Goal: Task Accomplishment & Management: Use online tool/utility

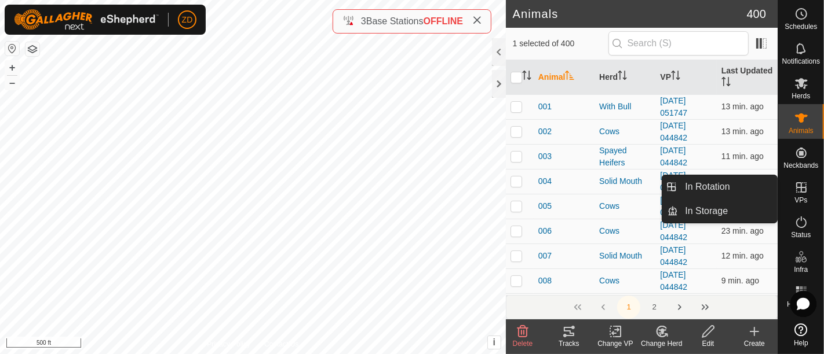
click at [795, 188] on icon at bounding box center [801, 188] width 14 height 14
click at [719, 178] on link "In Rotation" at bounding box center [727, 186] width 99 height 23
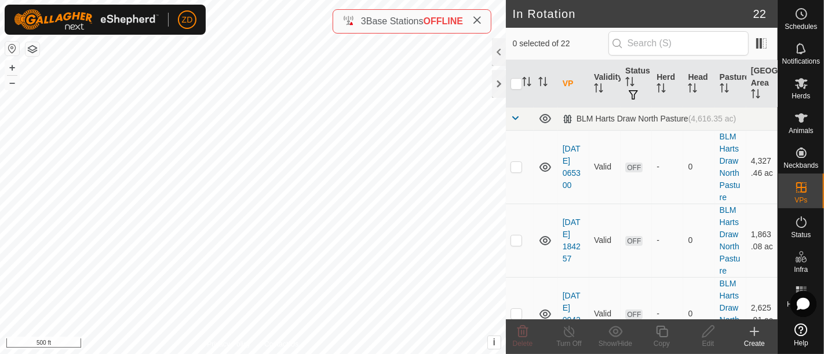
click at [759, 330] on icon at bounding box center [754, 332] width 14 height 14
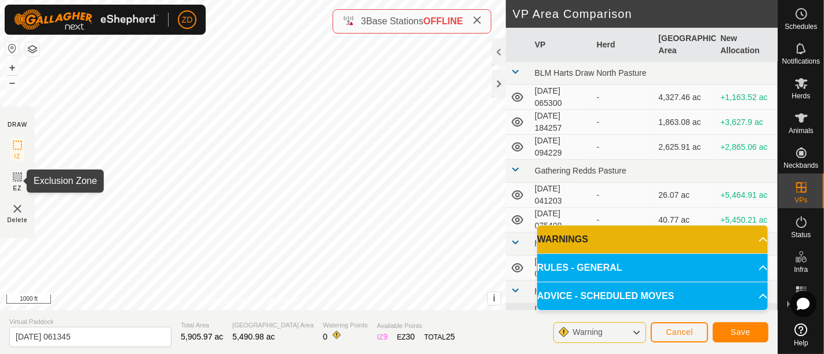
click at [15, 180] on icon at bounding box center [17, 177] width 7 height 7
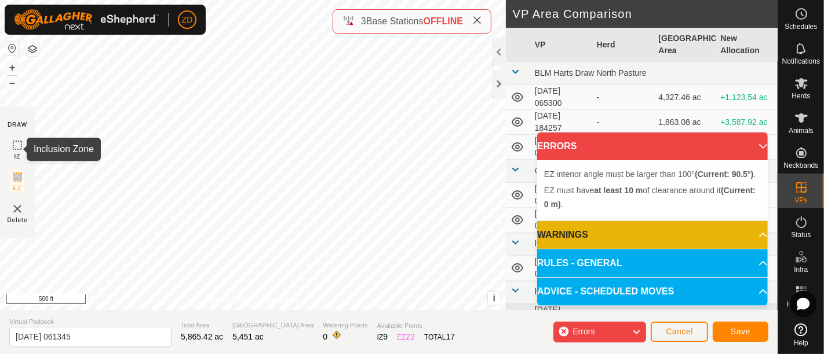
click at [14, 148] on icon at bounding box center [17, 145] width 14 height 14
click at [266, 354] on html "ZD Schedules Notifications Herds Animals Neckbands VPs Status Infra Heatmap Hel…" at bounding box center [412, 177] width 824 height 354
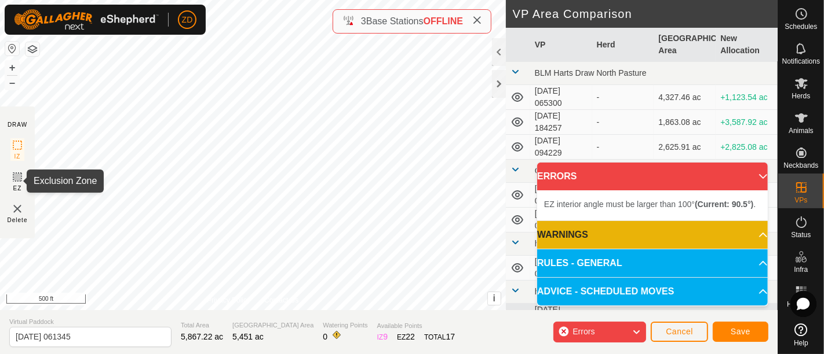
click at [16, 179] on icon at bounding box center [17, 177] width 14 height 14
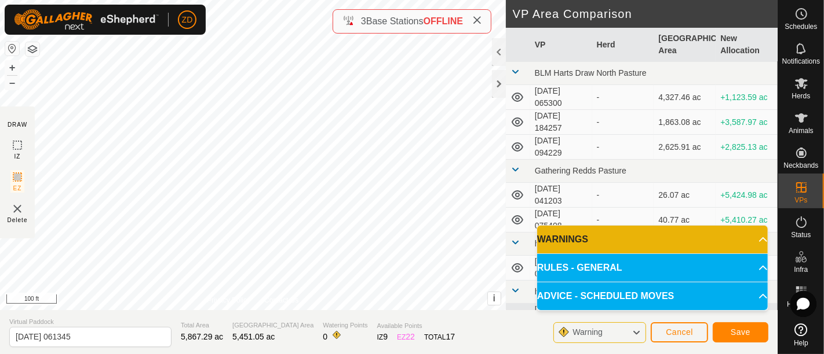
click at [356, 10] on div "DRAW IZ EZ Delete Privacy Policy Contact Us EZ interior angle must be larger th…" at bounding box center [388, 177] width 777 height 354
click at [152, 324] on div "DRAW IZ EZ Delete Privacy Policy Contact Us EZ interior angle must be larger th…" at bounding box center [388, 177] width 777 height 354
click at [738, 335] on span "Save" at bounding box center [740, 332] width 20 height 9
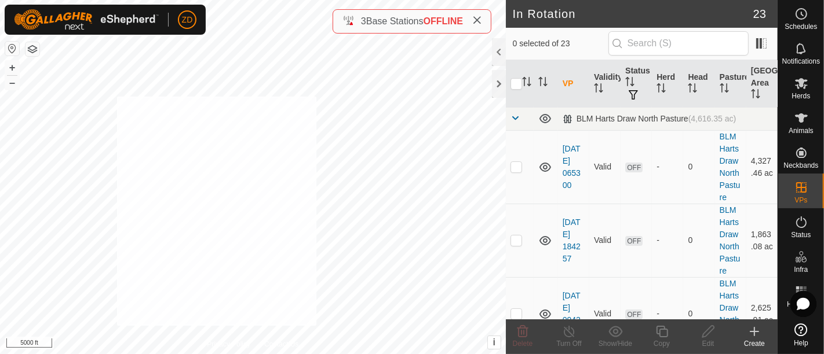
checkbox input "true"
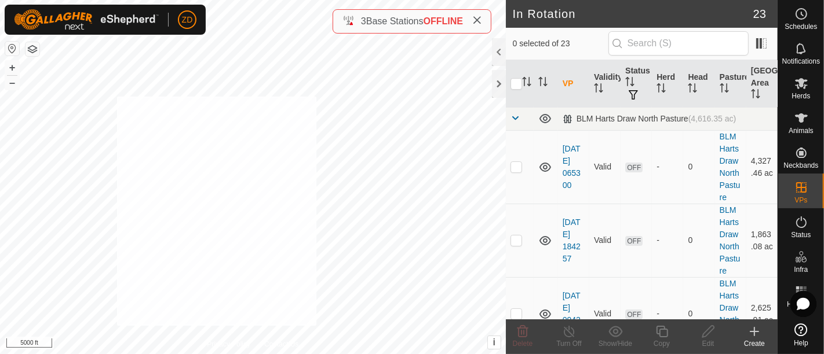
checkbox input "true"
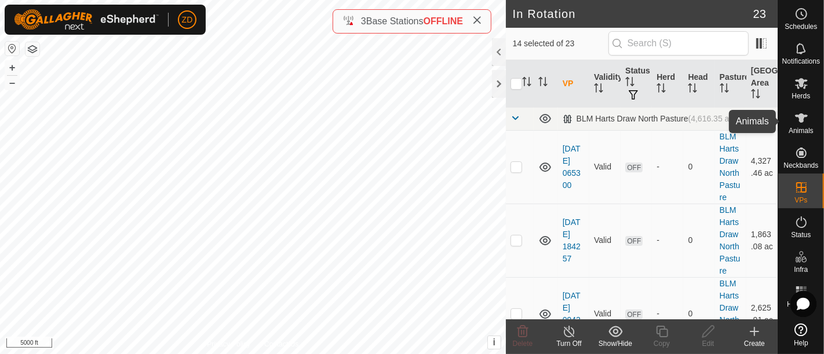
click at [794, 117] on icon at bounding box center [801, 118] width 14 height 14
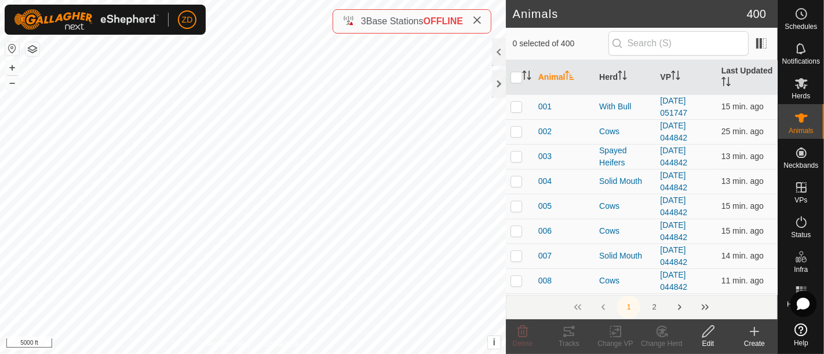
click at [794, 117] on icon at bounding box center [801, 118] width 14 height 14
checkbox input "true"
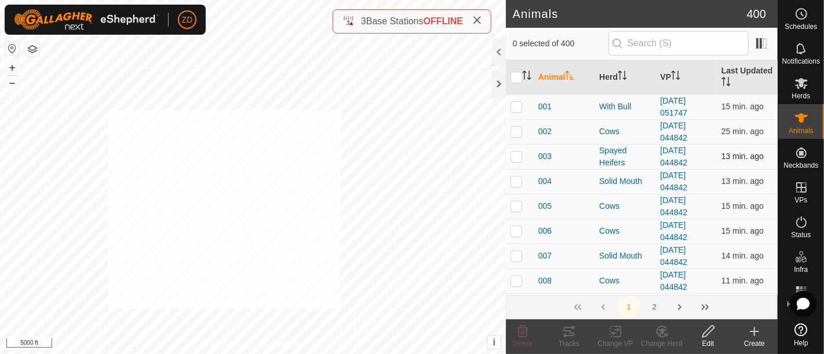
checkbox input "true"
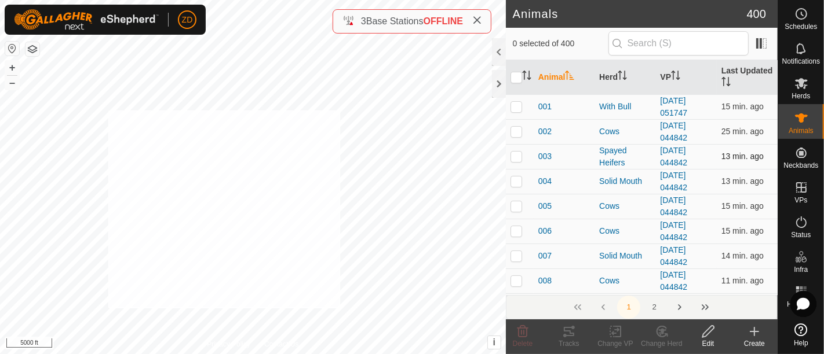
checkbox input "true"
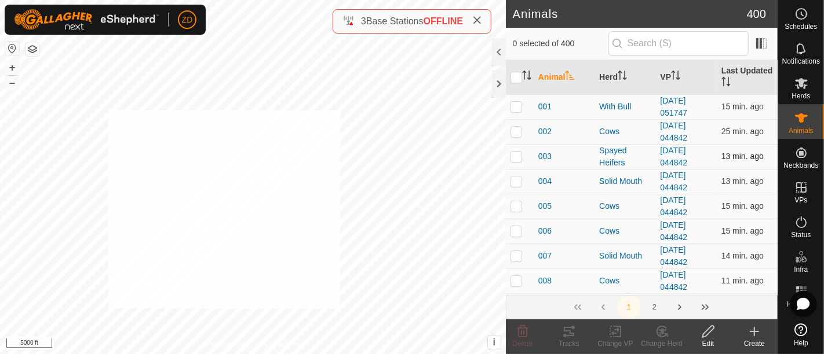
checkbox input "true"
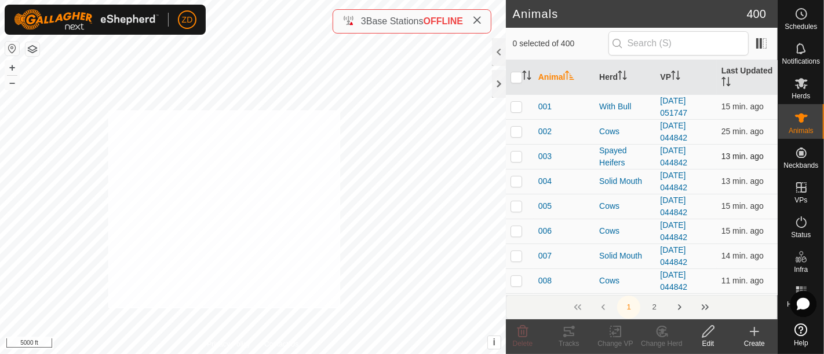
checkbox input "true"
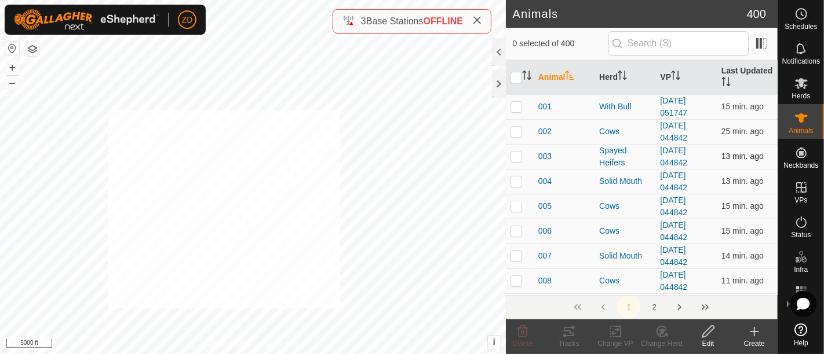
checkbox input "true"
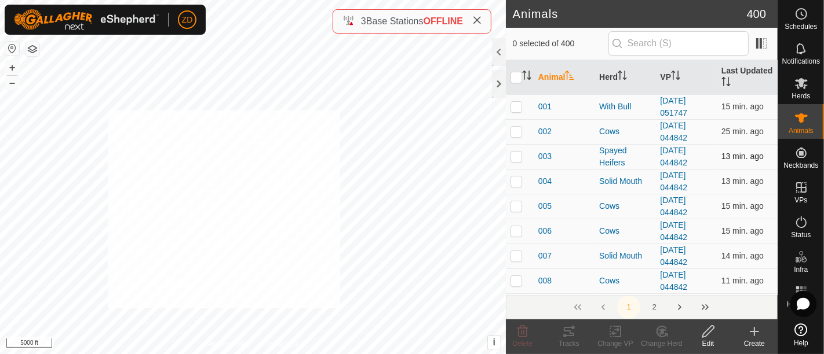
checkbox input "true"
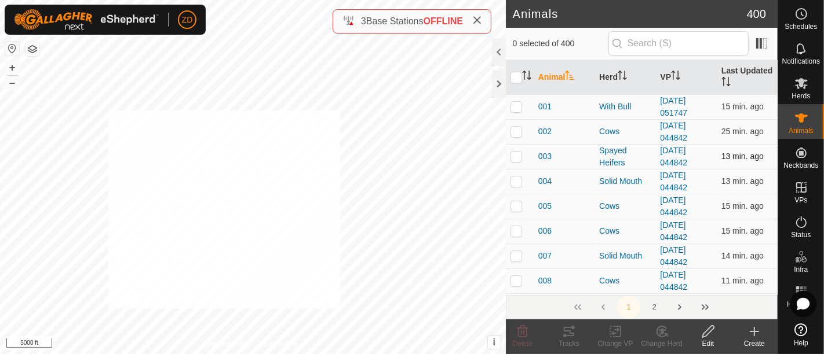
checkbox input "true"
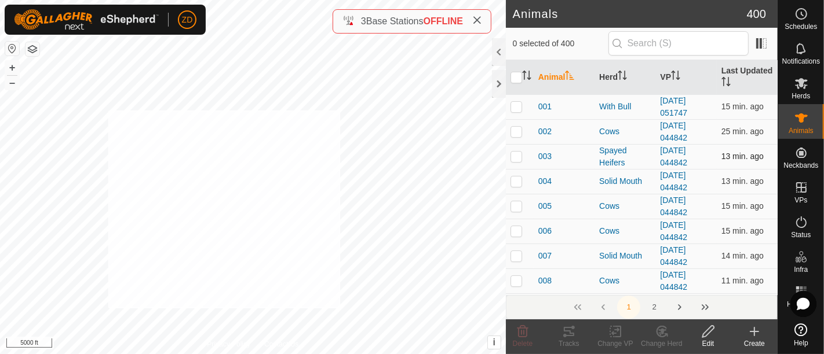
checkbox input "true"
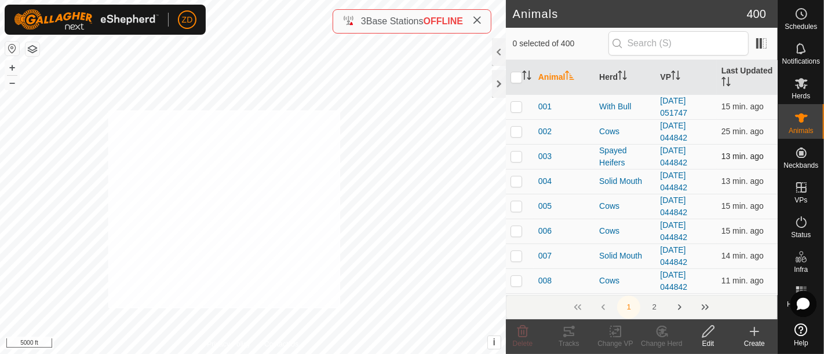
checkbox input "true"
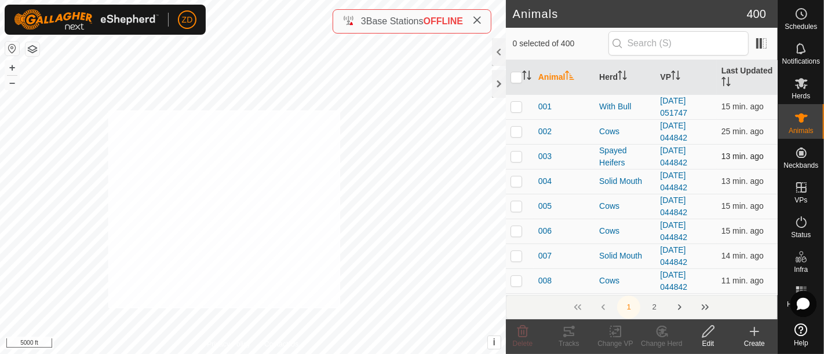
checkbox input "true"
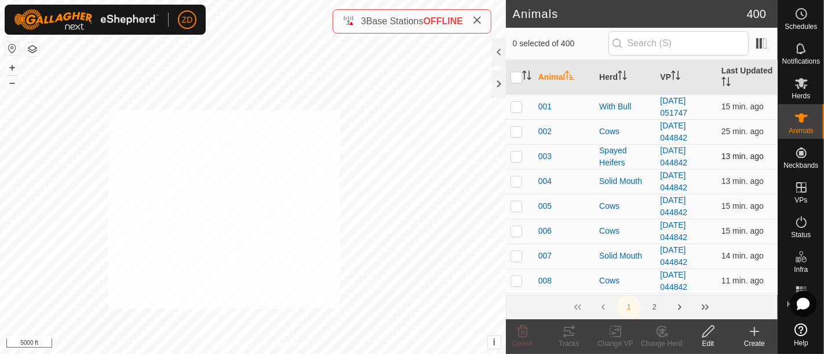
checkbox input "true"
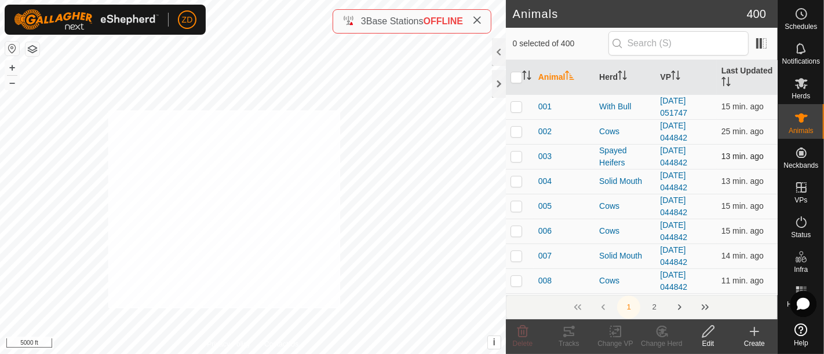
checkbox input "true"
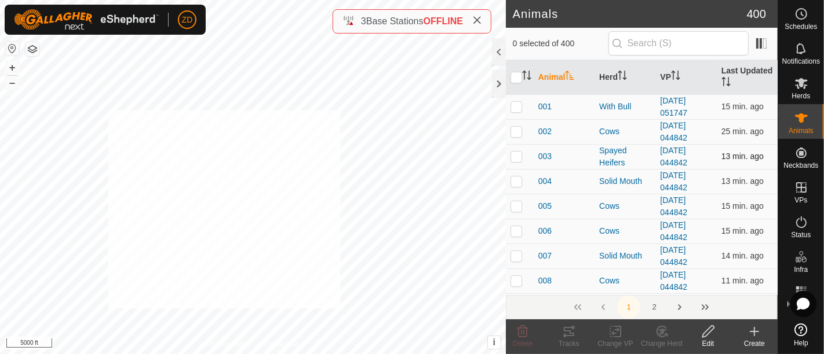
checkbox input "true"
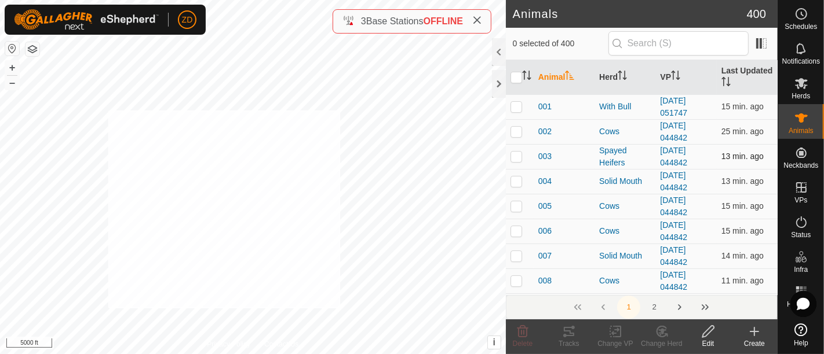
checkbox input "true"
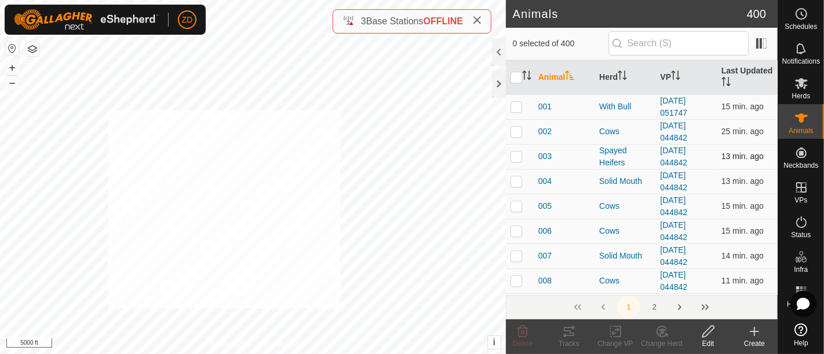
checkbox input "true"
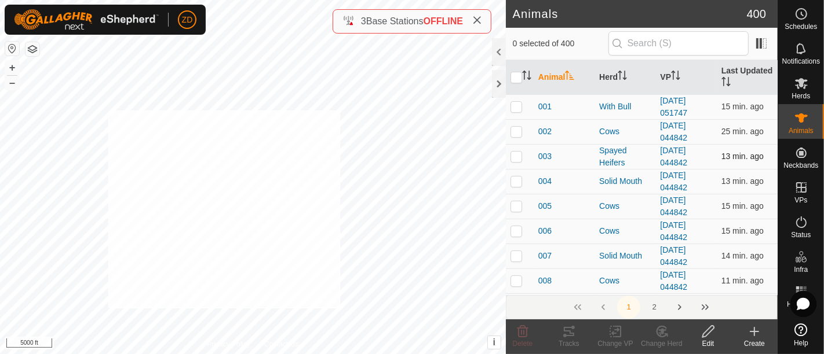
checkbox input "true"
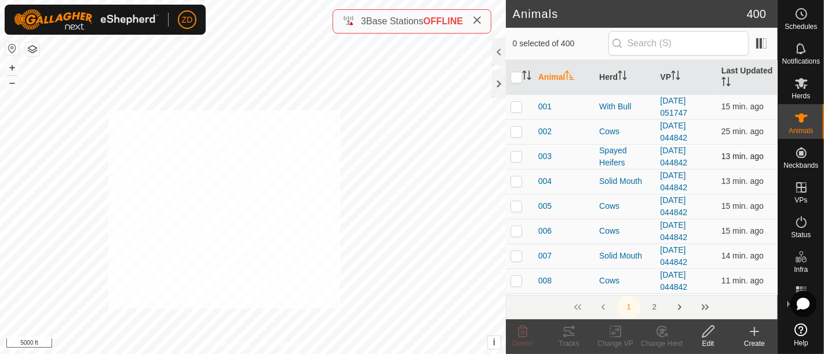
checkbox input "true"
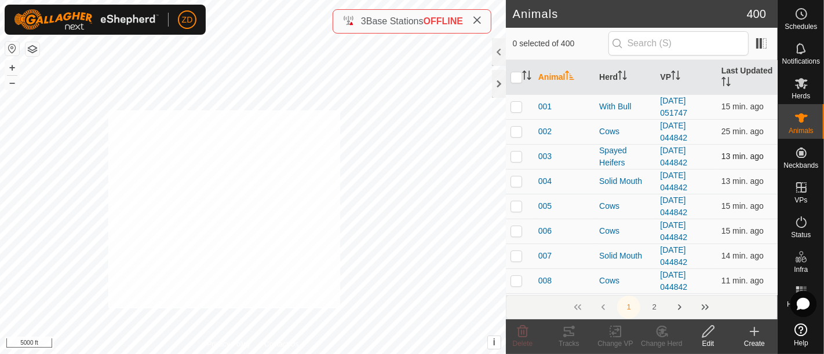
checkbox input "true"
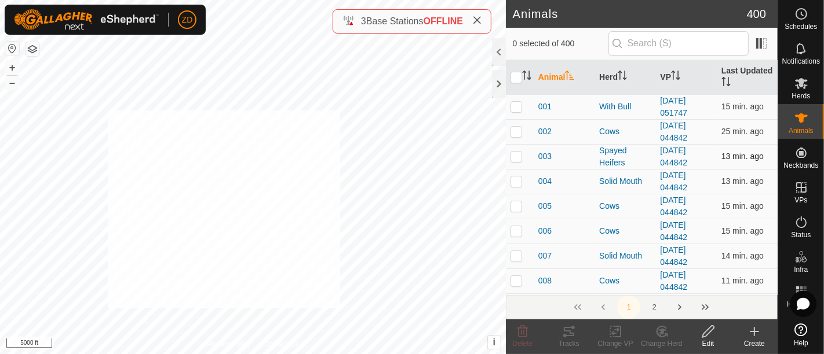
checkbox input "true"
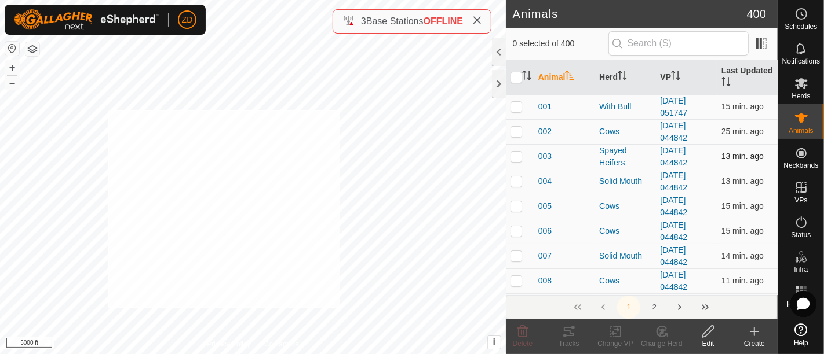
checkbox input "true"
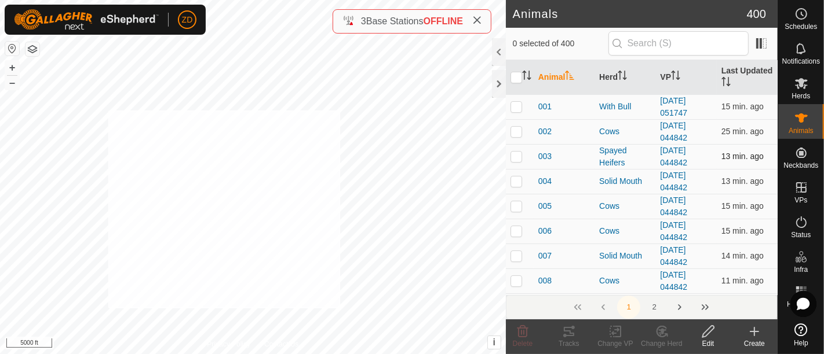
checkbox input "true"
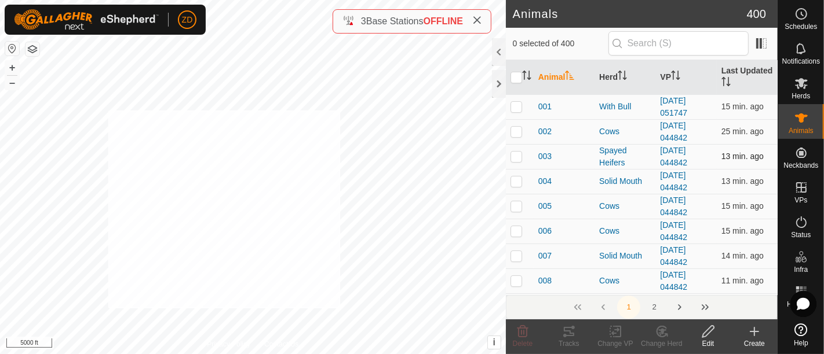
checkbox input "true"
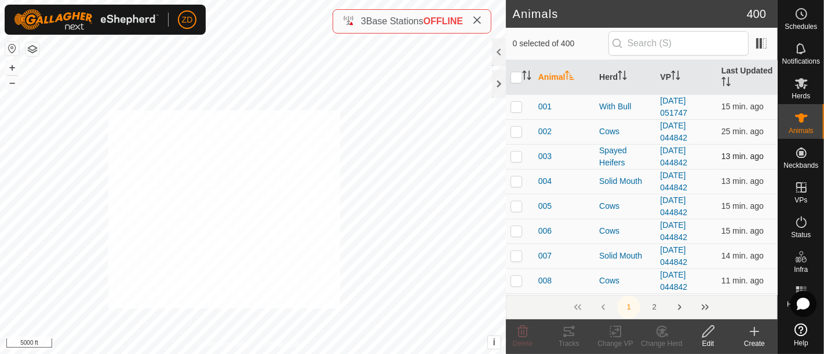
checkbox input "true"
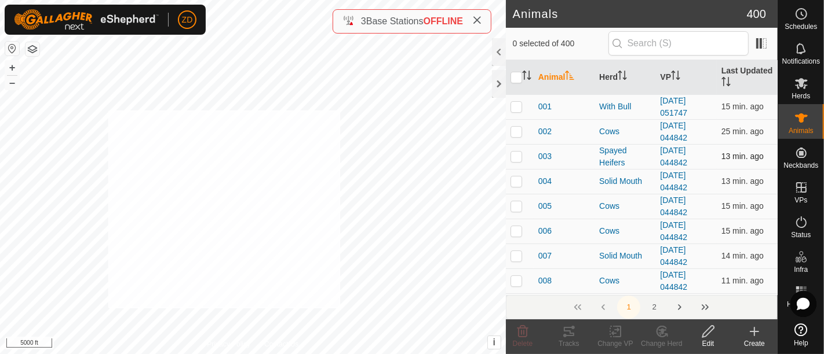
checkbox input "true"
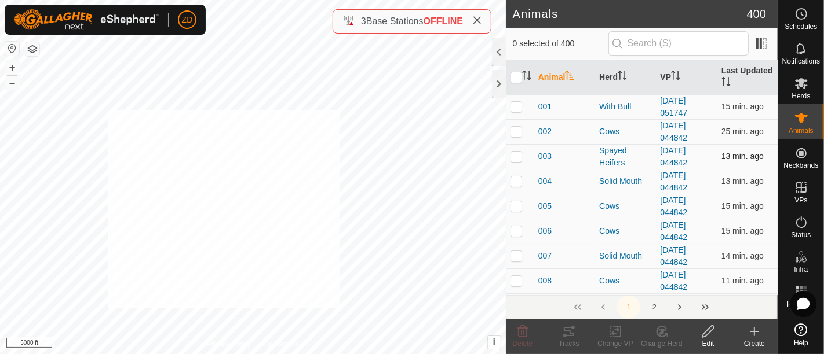
checkbox input "true"
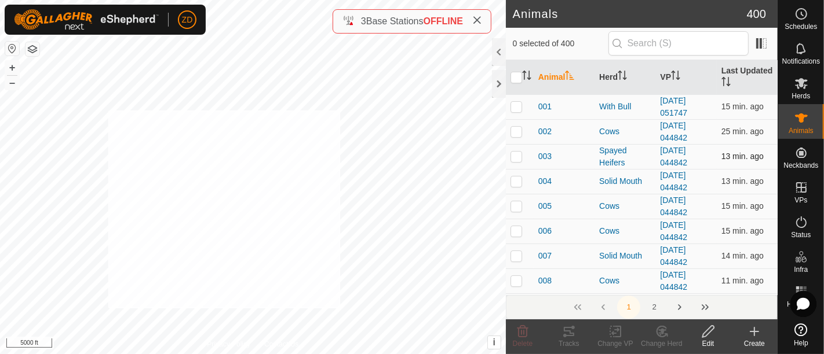
checkbox input "true"
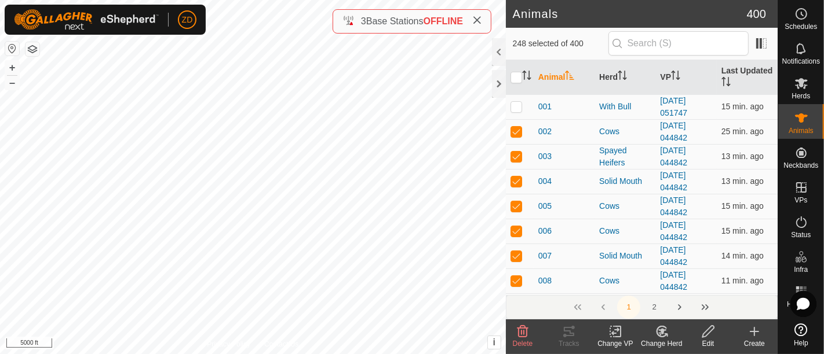
click at [609, 334] on icon at bounding box center [615, 332] width 14 height 14
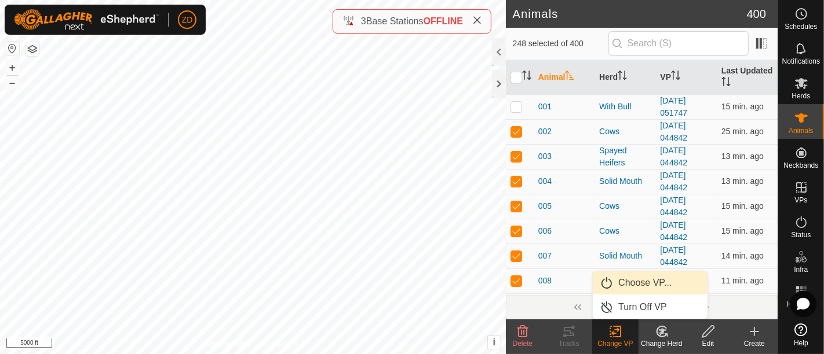
click at [627, 275] on link "Choose VP..." at bounding box center [649, 283] width 115 height 23
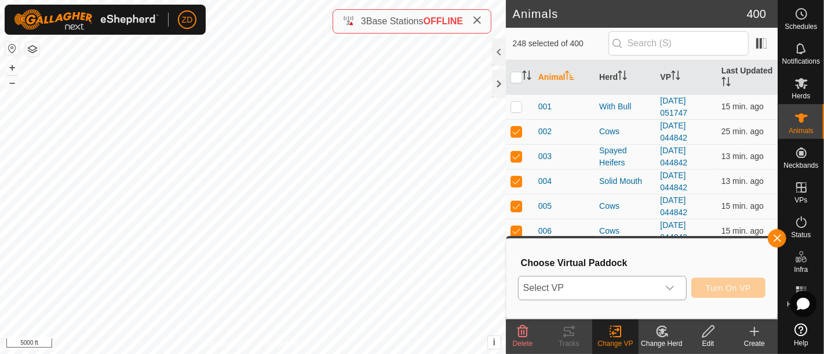
click at [658, 284] on div "dropdown trigger" at bounding box center [669, 288] width 23 height 23
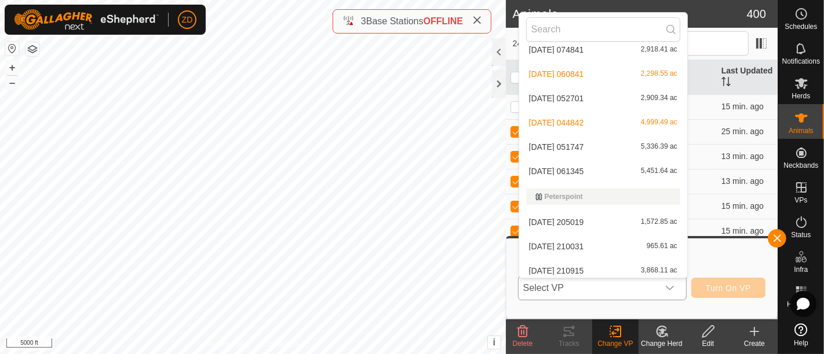
scroll to position [387, 0]
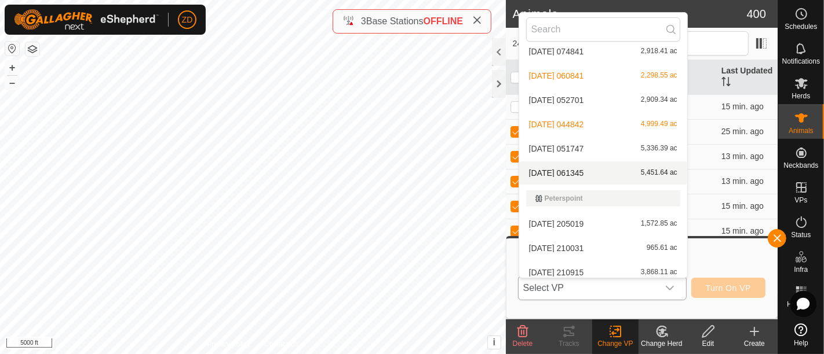
click at [574, 171] on li "[DATE] 061345 5,451.64 ac" at bounding box center [603, 173] width 168 height 23
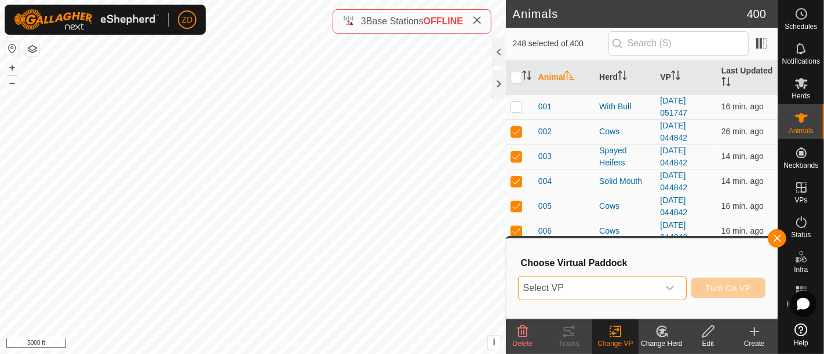
click at [613, 289] on span "Select VP" at bounding box center [588, 288] width 140 height 23
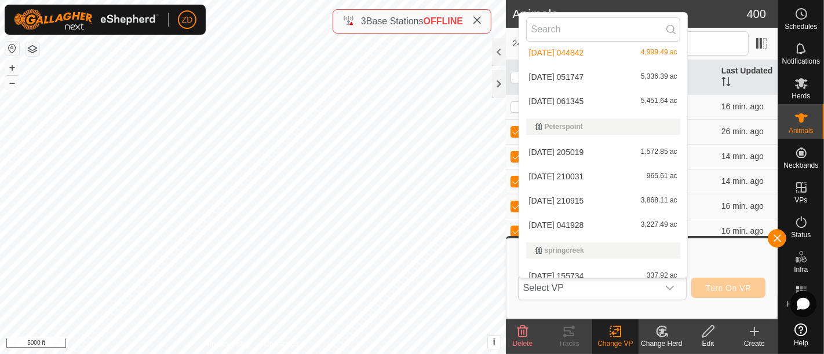
scroll to position [450, 0]
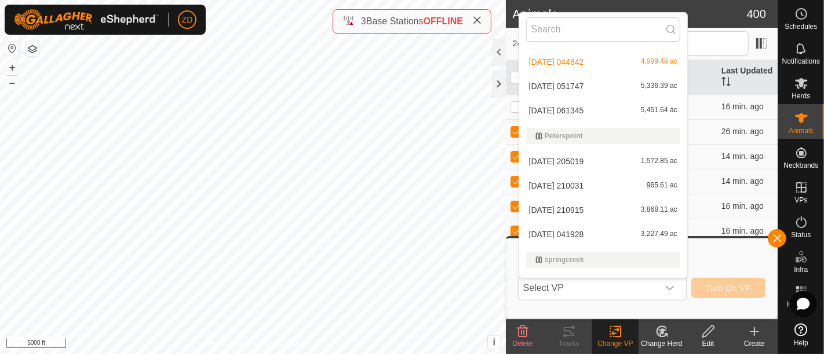
click at [580, 110] on li "[DATE] 061345 5,451.64 ac" at bounding box center [603, 110] width 168 height 23
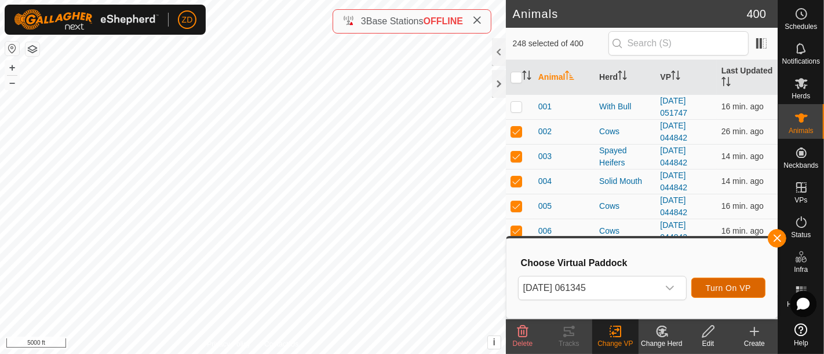
click at [716, 292] on span "Turn On VP" at bounding box center [727, 288] width 45 height 9
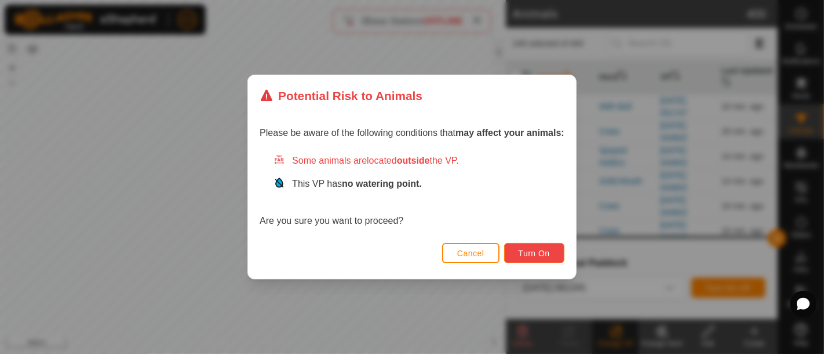
click at [544, 252] on span "Turn On" at bounding box center [533, 253] width 31 height 9
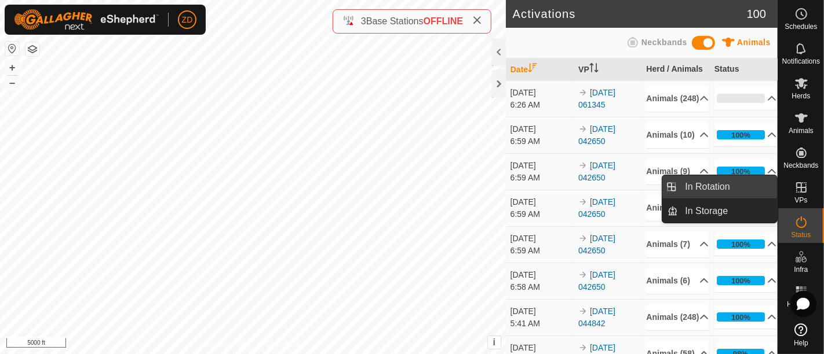
click at [724, 186] on link "In Rotation" at bounding box center [727, 186] width 99 height 23
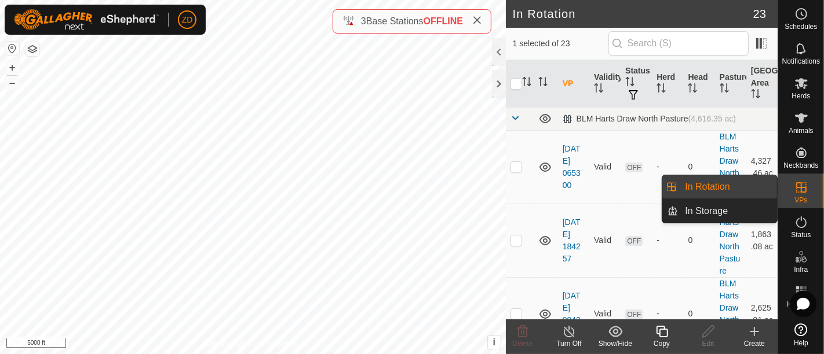
click at [724, 186] on link "In Rotation" at bounding box center [727, 186] width 99 height 23
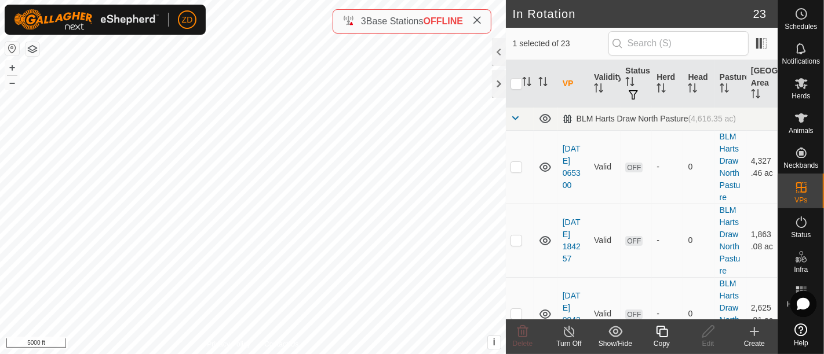
click at [754, 334] on icon at bounding box center [754, 332] width 0 height 8
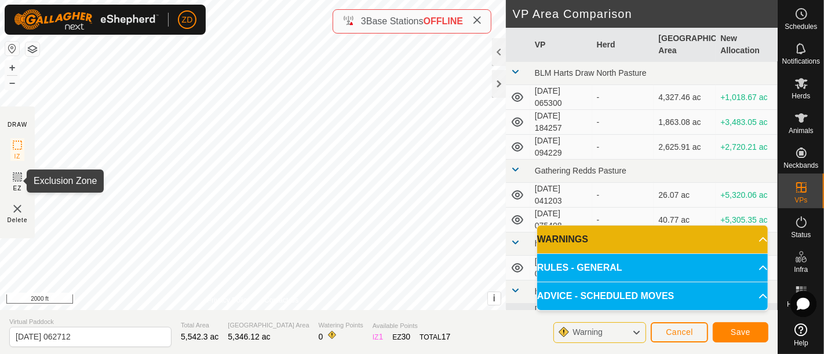
click at [19, 178] on icon at bounding box center [17, 177] width 14 height 14
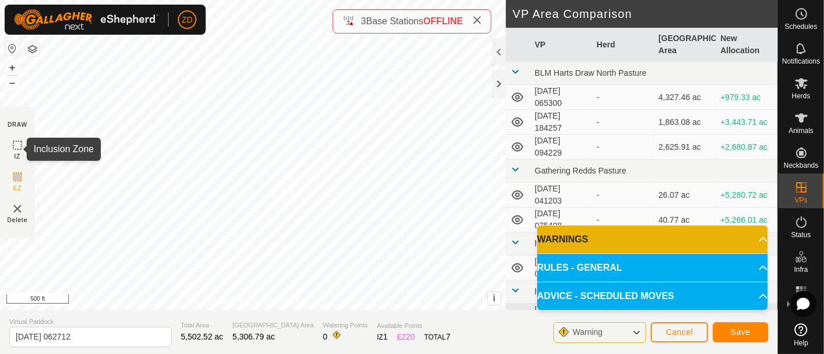
click at [17, 146] on icon at bounding box center [17, 145] width 14 height 14
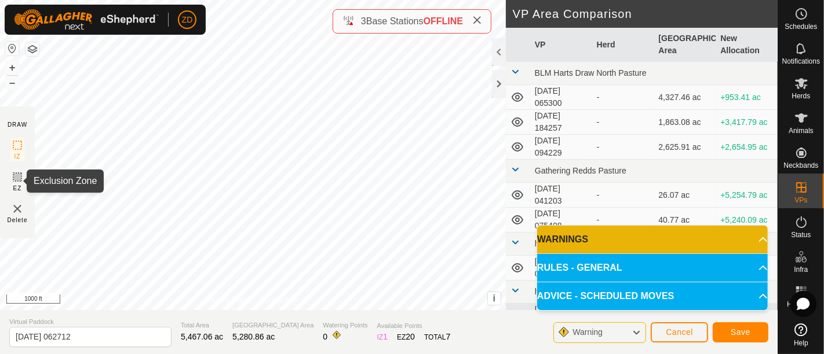
click at [18, 177] on icon at bounding box center [17, 177] width 7 height 7
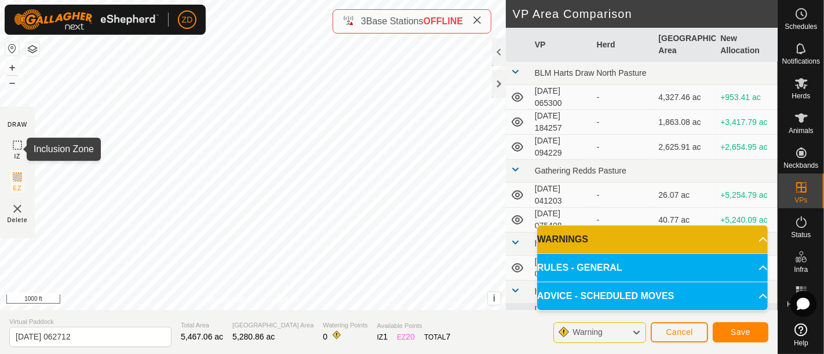
click at [18, 139] on icon at bounding box center [17, 145] width 14 height 14
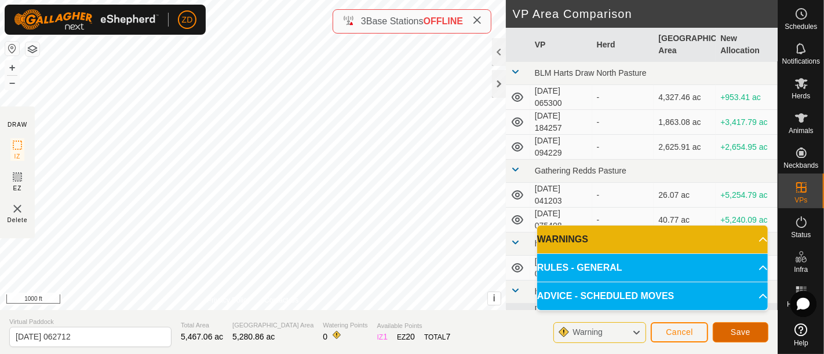
click at [751, 331] on button "Save" at bounding box center [740, 333] width 56 height 20
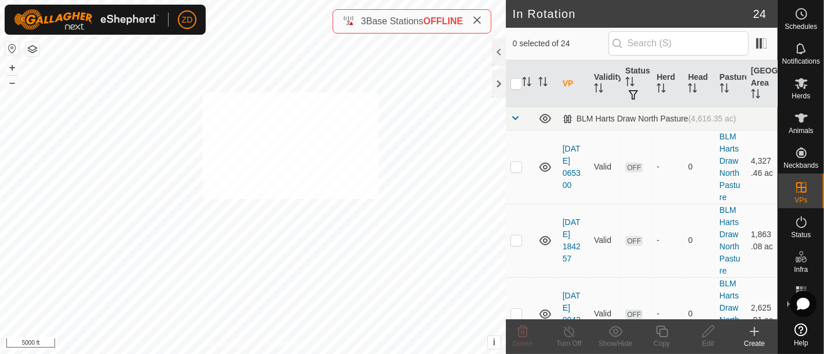
checkbox input "true"
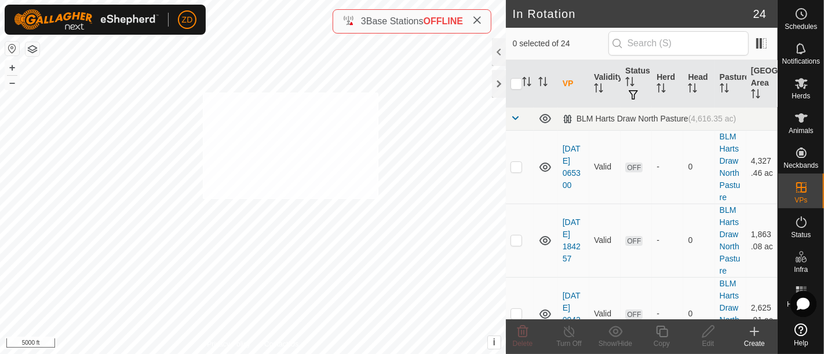
checkbox input "true"
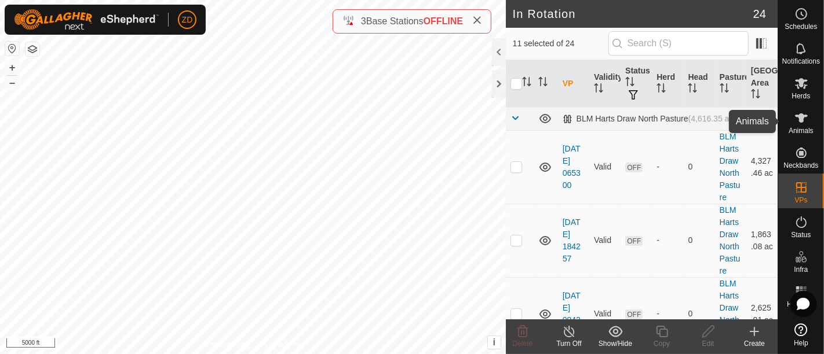
click at [809, 131] on span "Animals" at bounding box center [800, 130] width 25 height 7
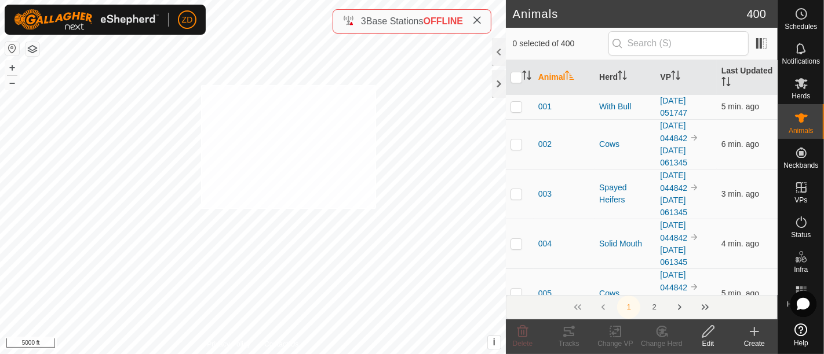
checkbox input "true"
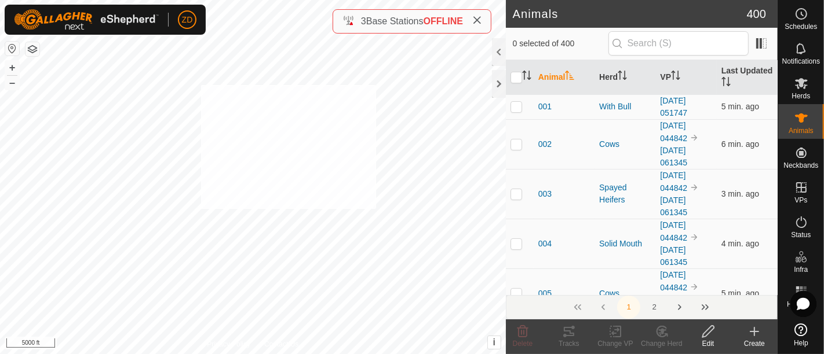
checkbox input "true"
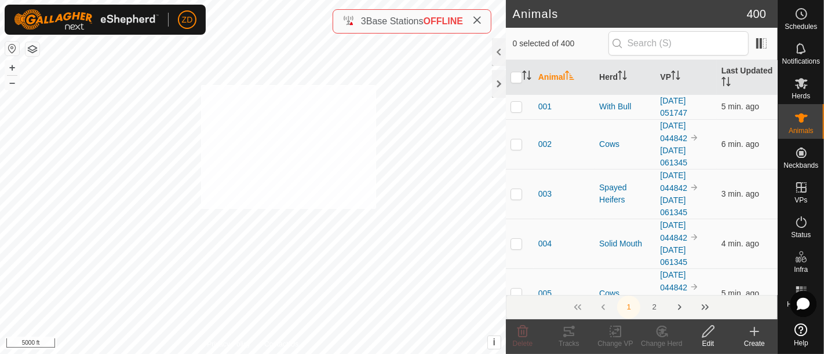
checkbox input "true"
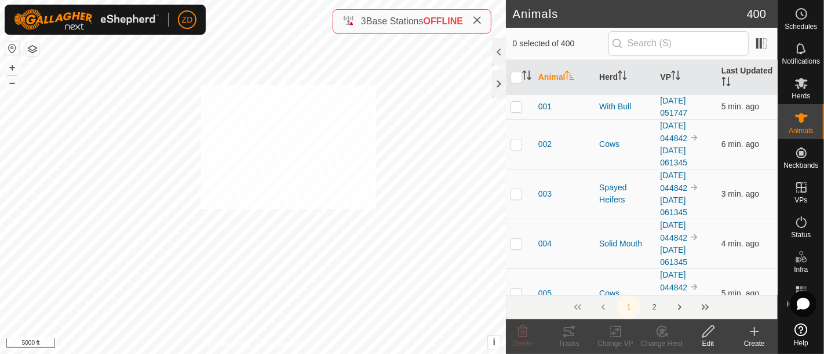
checkbox input "true"
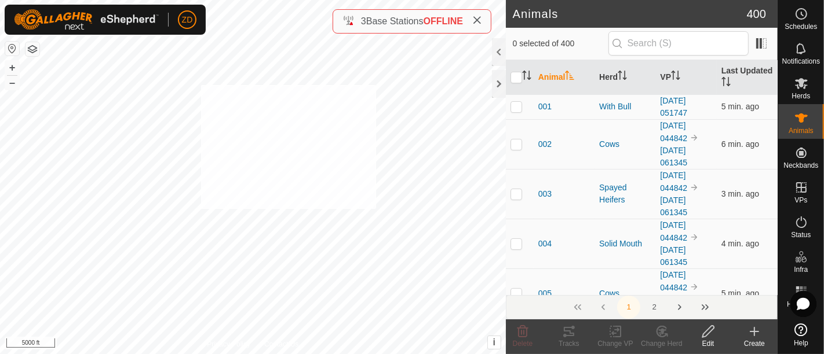
checkbox input "true"
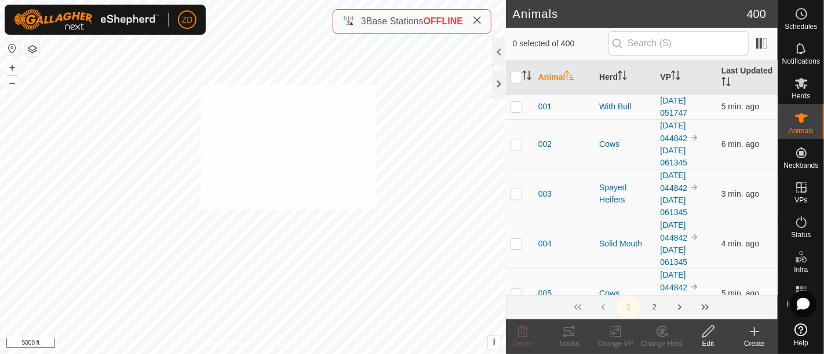
checkbox input "true"
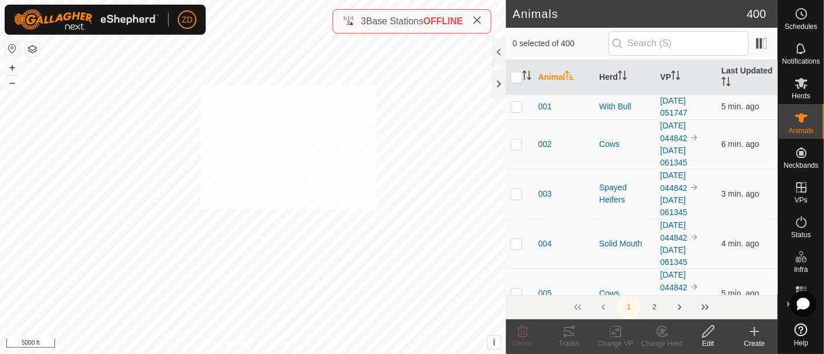
checkbox input "true"
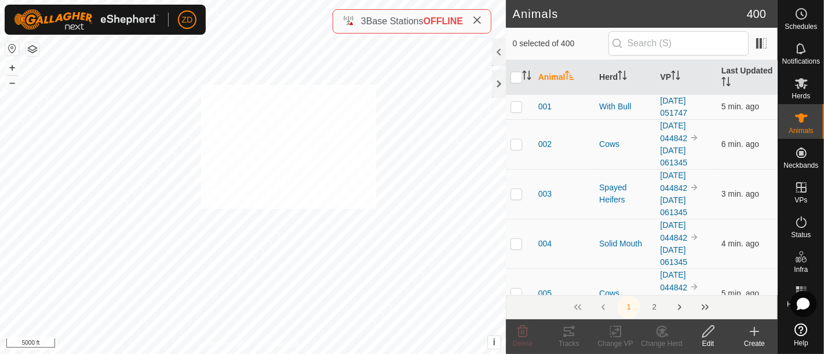
checkbox input "true"
click at [610, 335] on icon at bounding box center [615, 332] width 14 height 14
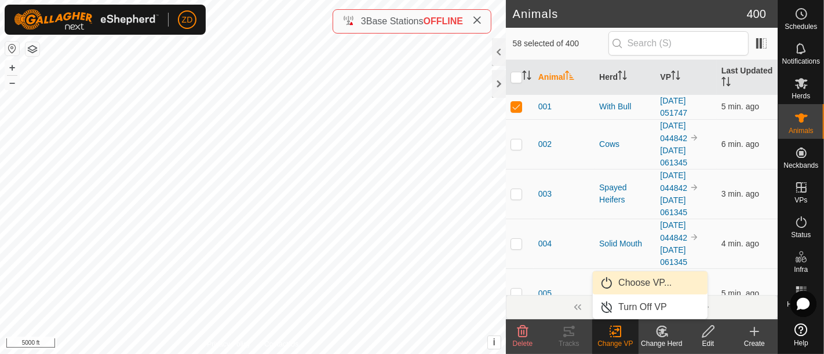
click at [627, 280] on link "Choose VP..." at bounding box center [649, 283] width 115 height 23
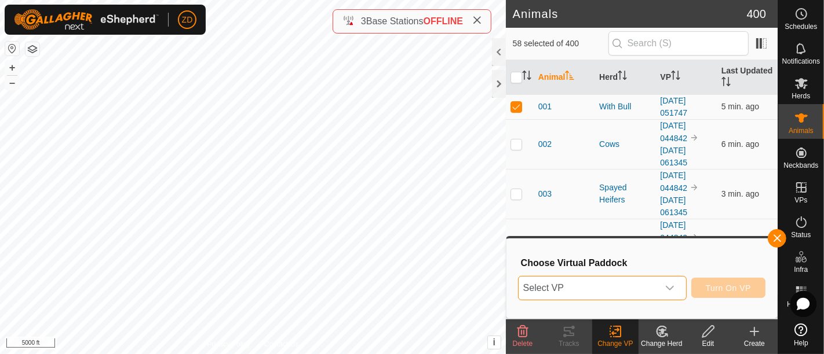
click at [627, 280] on span "Select VP" at bounding box center [588, 288] width 140 height 23
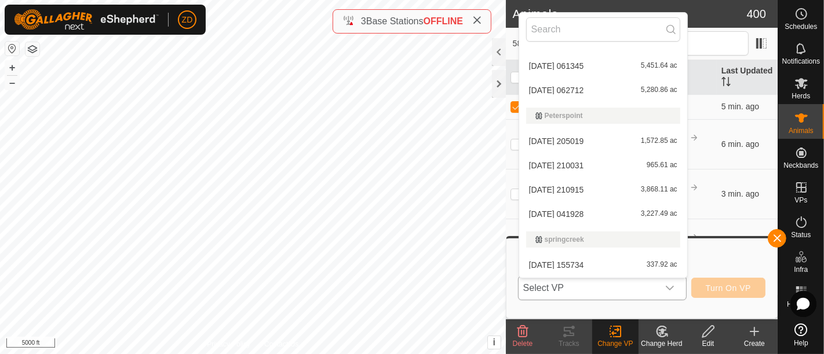
scroll to position [480, 0]
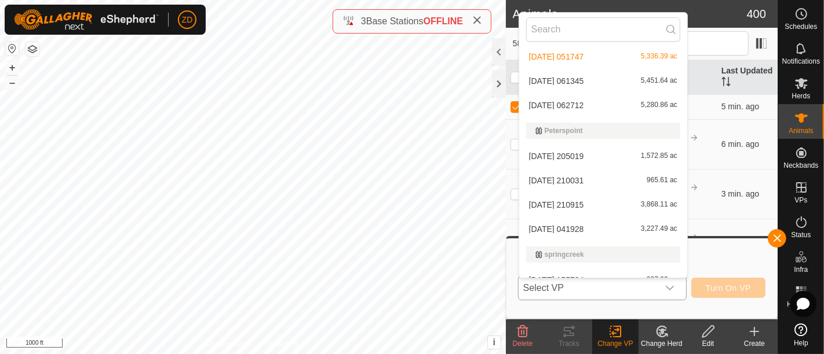
click at [577, 105] on li "[DATE] 062712 5,280.86 ac" at bounding box center [603, 105] width 168 height 23
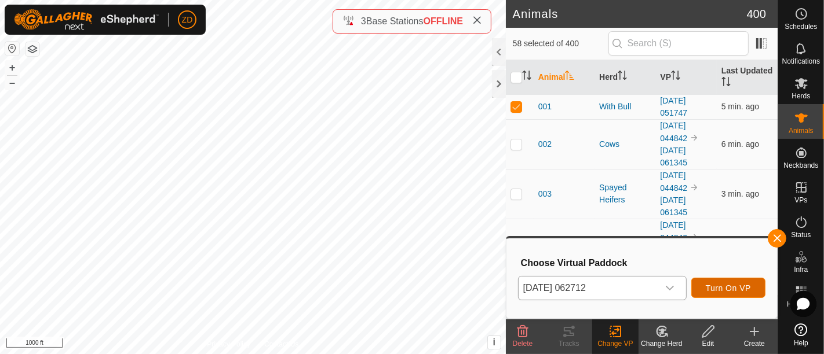
click at [719, 289] on span "Turn On VP" at bounding box center [727, 288] width 45 height 9
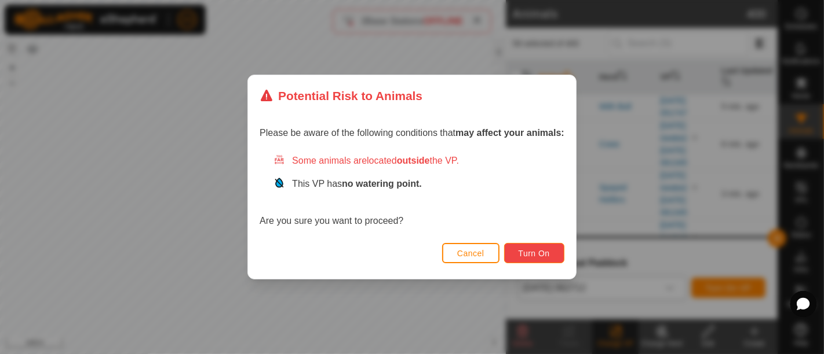
click at [539, 250] on span "Turn On" at bounding box center [533, 253] width 31 height 9
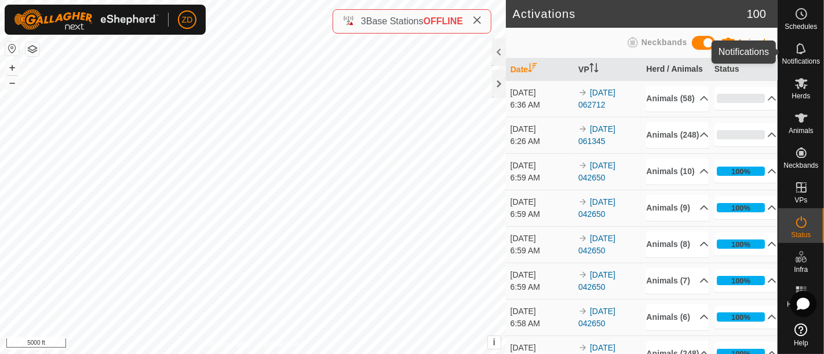
click at [795, 51] on icon at bounding box center [801, 49] width 14 height 14
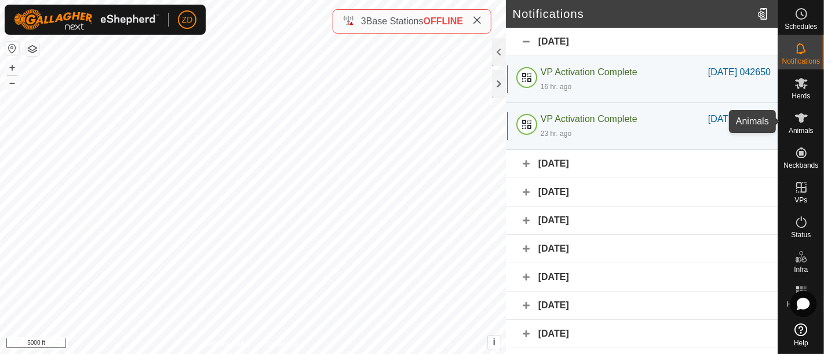
click at [802, 129] on span "Animals" at bounding box center [800, 130] width 25 height 7
